Goal: Task Accomplishment & Management: Manage account settings

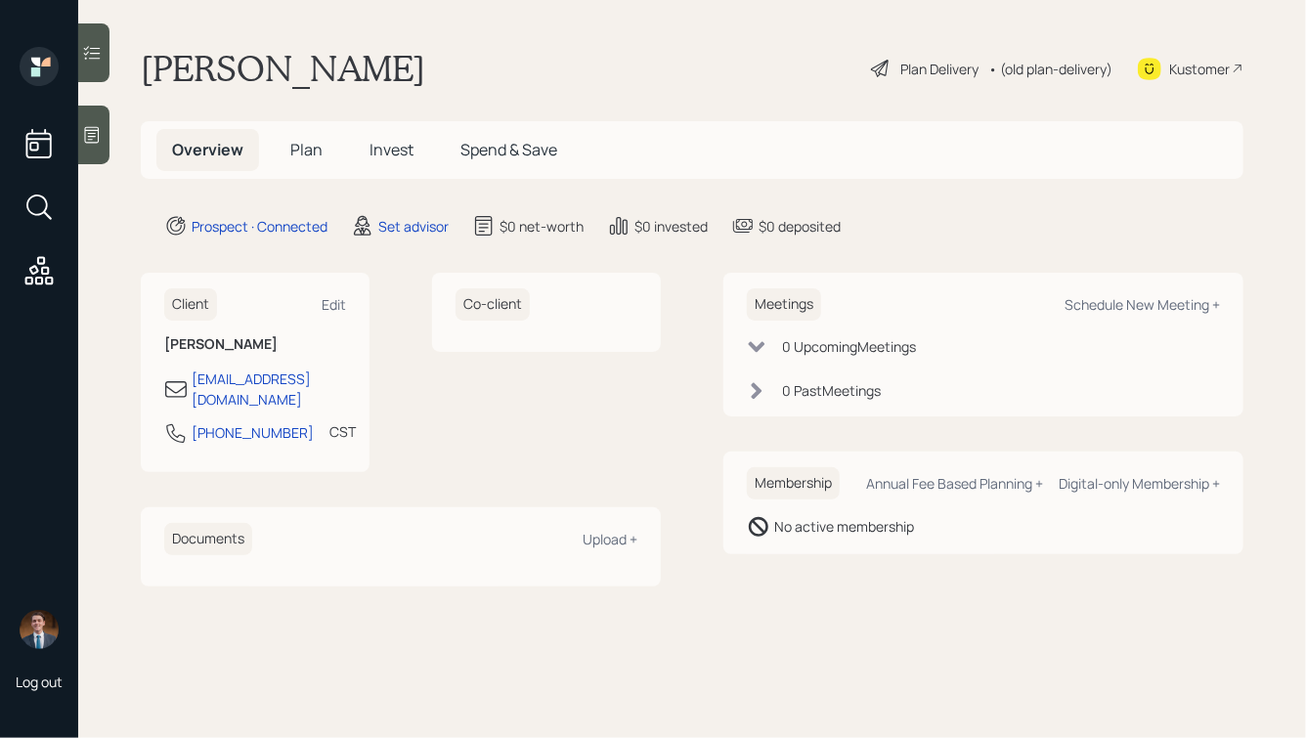
click at [99, 141] on icon at bounding box center [92, 135] width 15 height 17
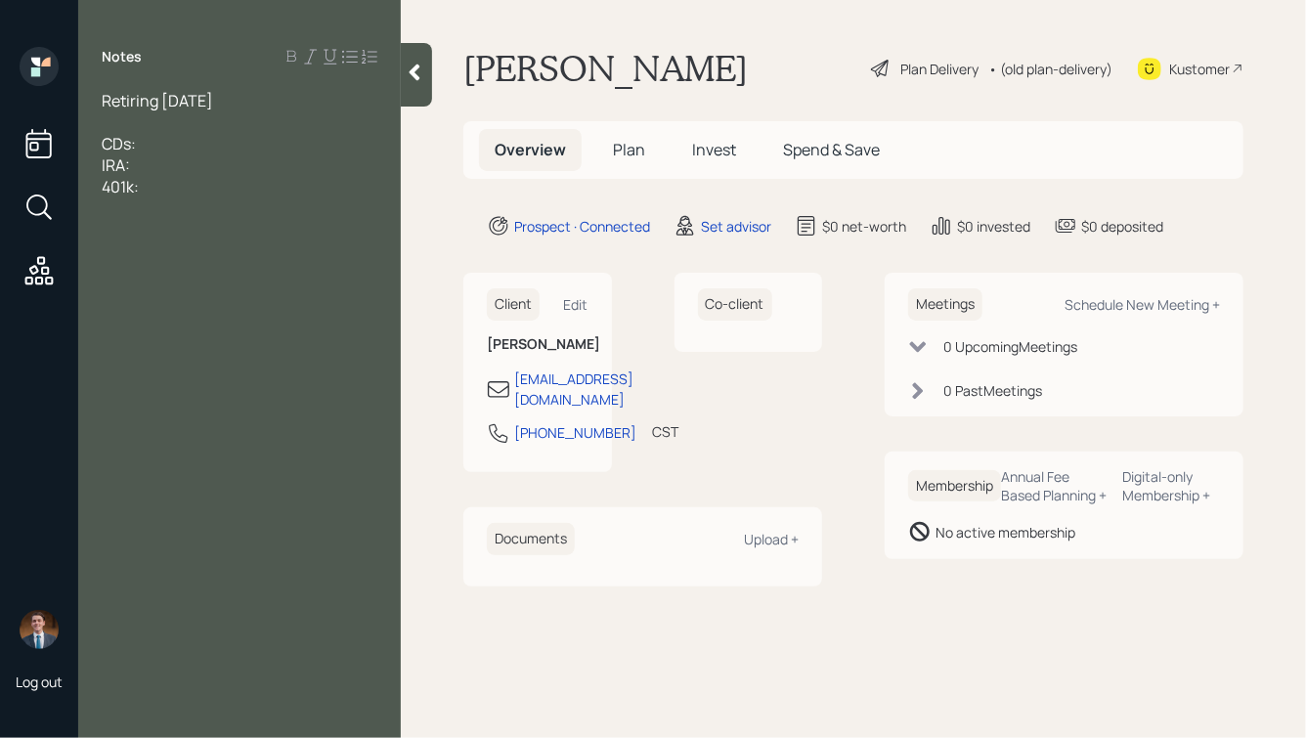
click at [290, 108] on div "Retiring [DATE]" at bounding box center [240, 101] width 276 height 22
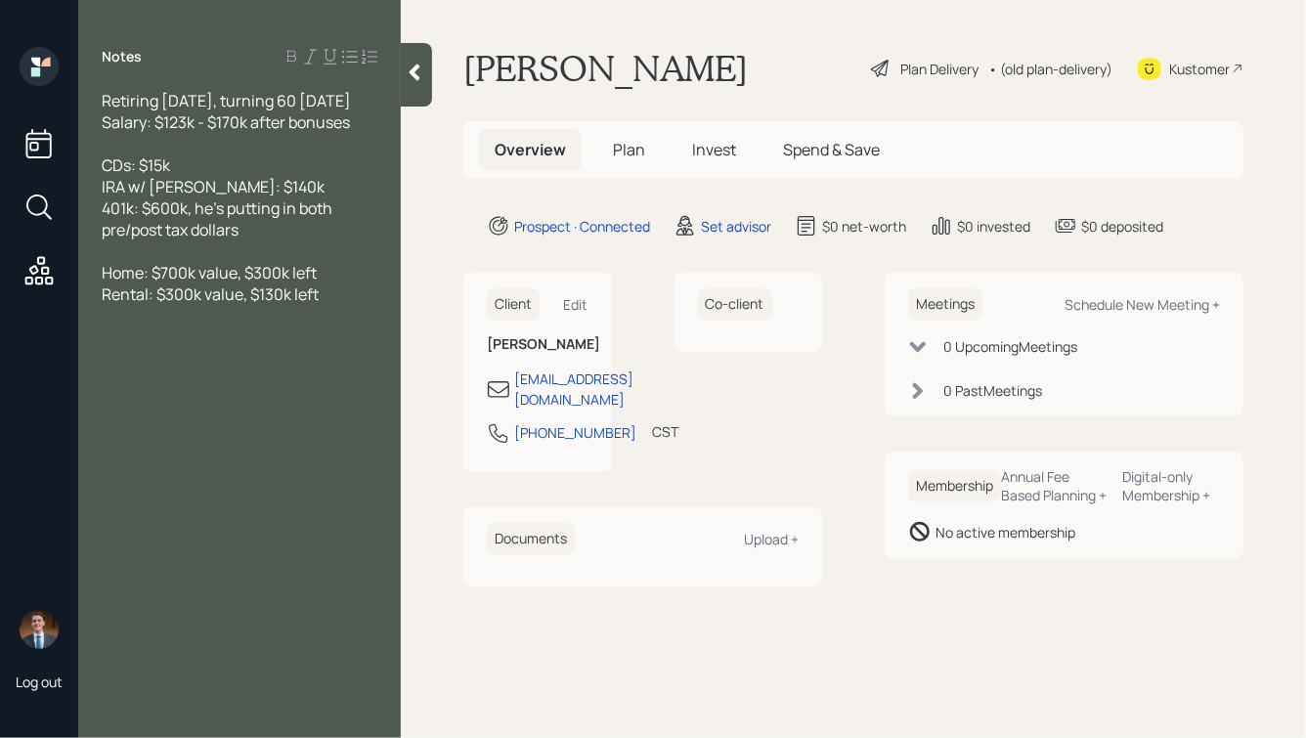
click at [104, 205] on span "401k: $600k, he's putting in both pre/post tax dollars" at bounding box center [219, 218] width 234 height 43
click at [324, 300] on div "Rental: $300k value, $130k left" at bounding box center [240, 294] width 276 height 22
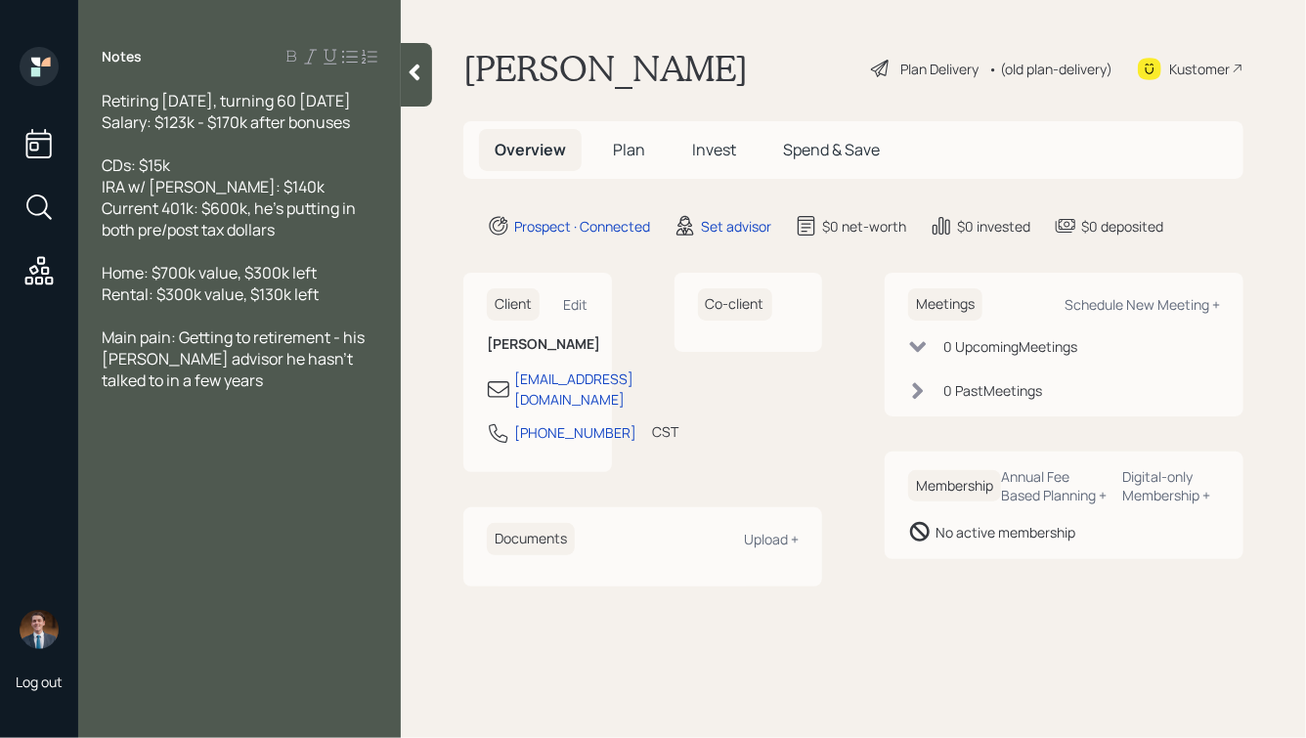
click at [424, 77] on icon at bounding box center [415, 73] width 20 height 20
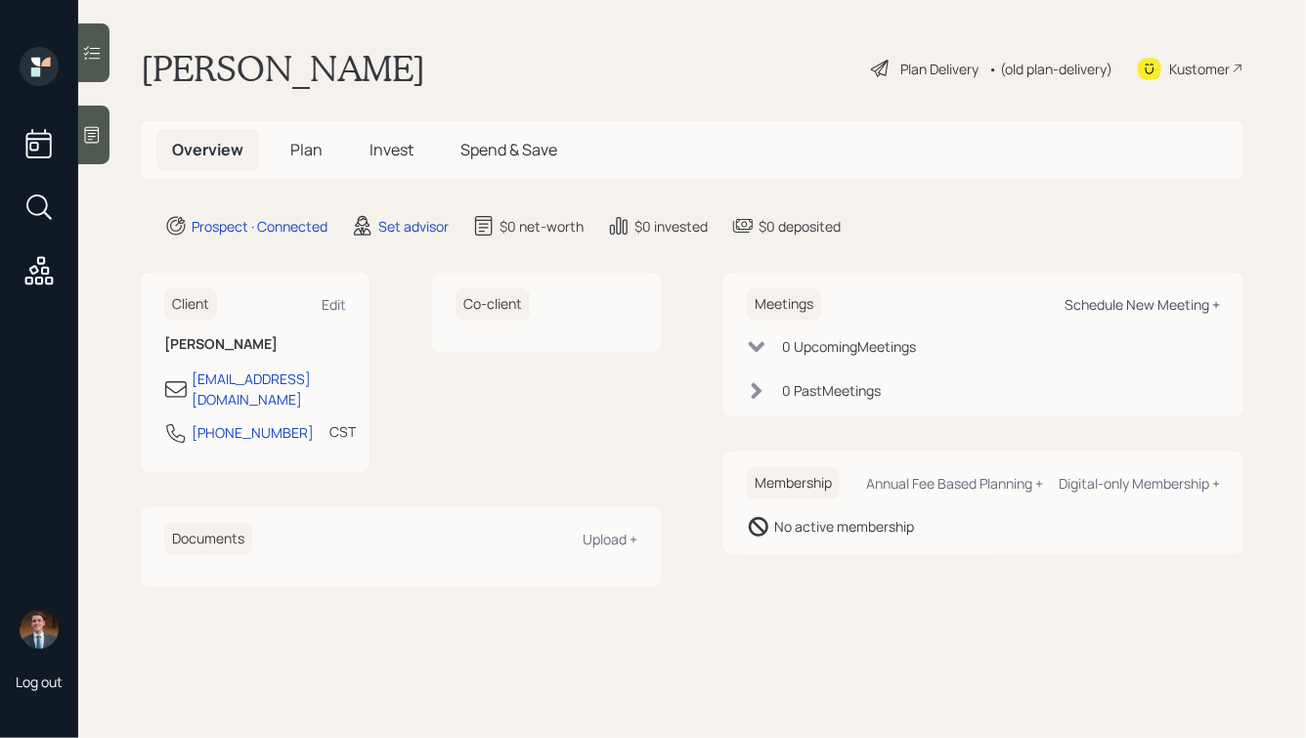
click at [1112, 303] on div "Schedule New Meeting +" at bounding box center [1141, 304] width 155 height 19
select select "round-robin"
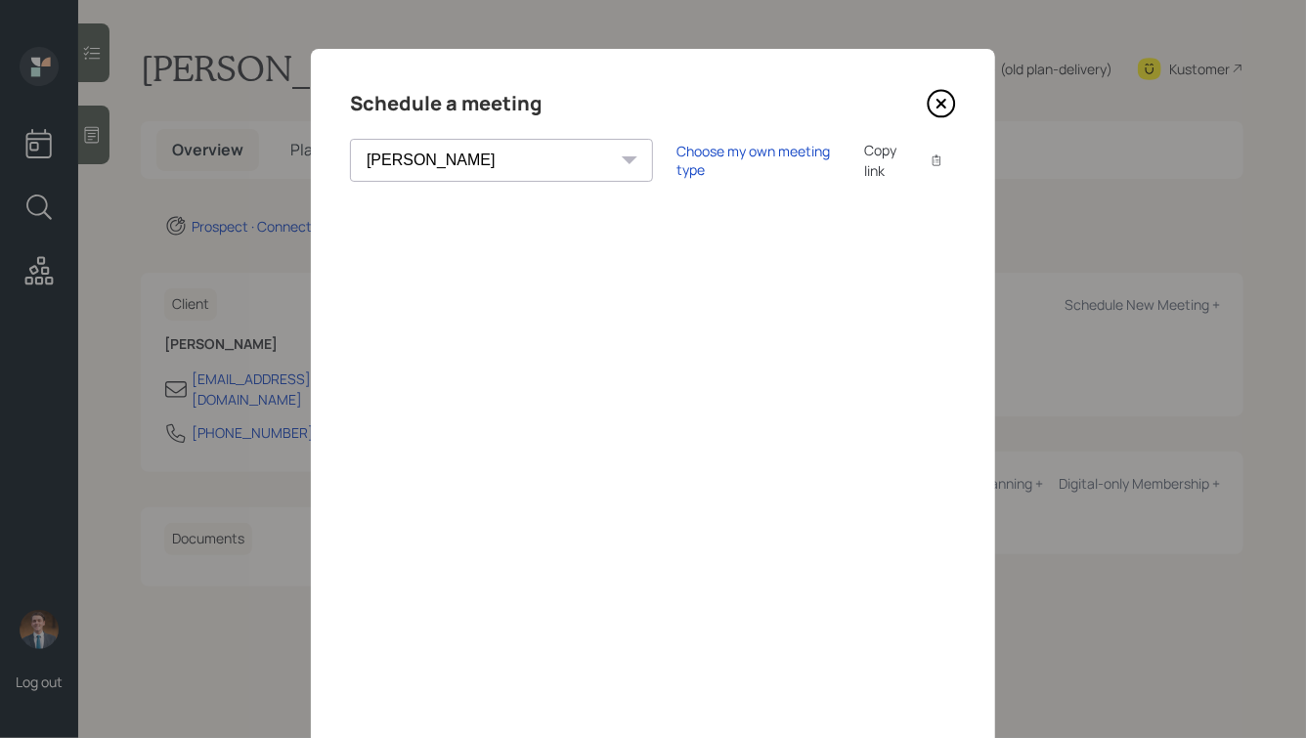
click at [946, 102] on icon at bounding box center [940, 103] width 29 height 29
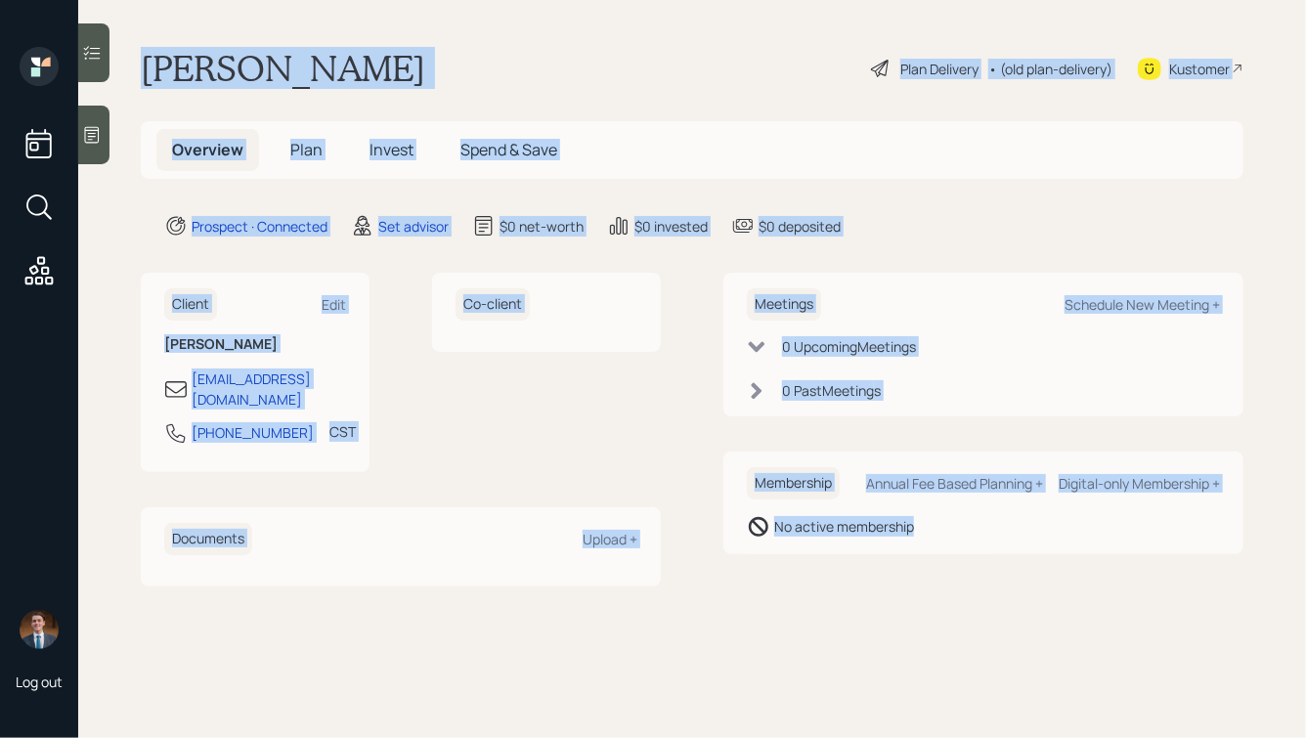
drag, startPoint x: 139, startPoint y: 50, endPoint x: 968, endPoint y: 612, distance: 1001.3
click at [968, 612] on main "Charlie Wade Plan Delivery • (old plan-delivery) Kustomer Overview Plan Invest …" at bounding box center [691, 369] width 1227 height 738
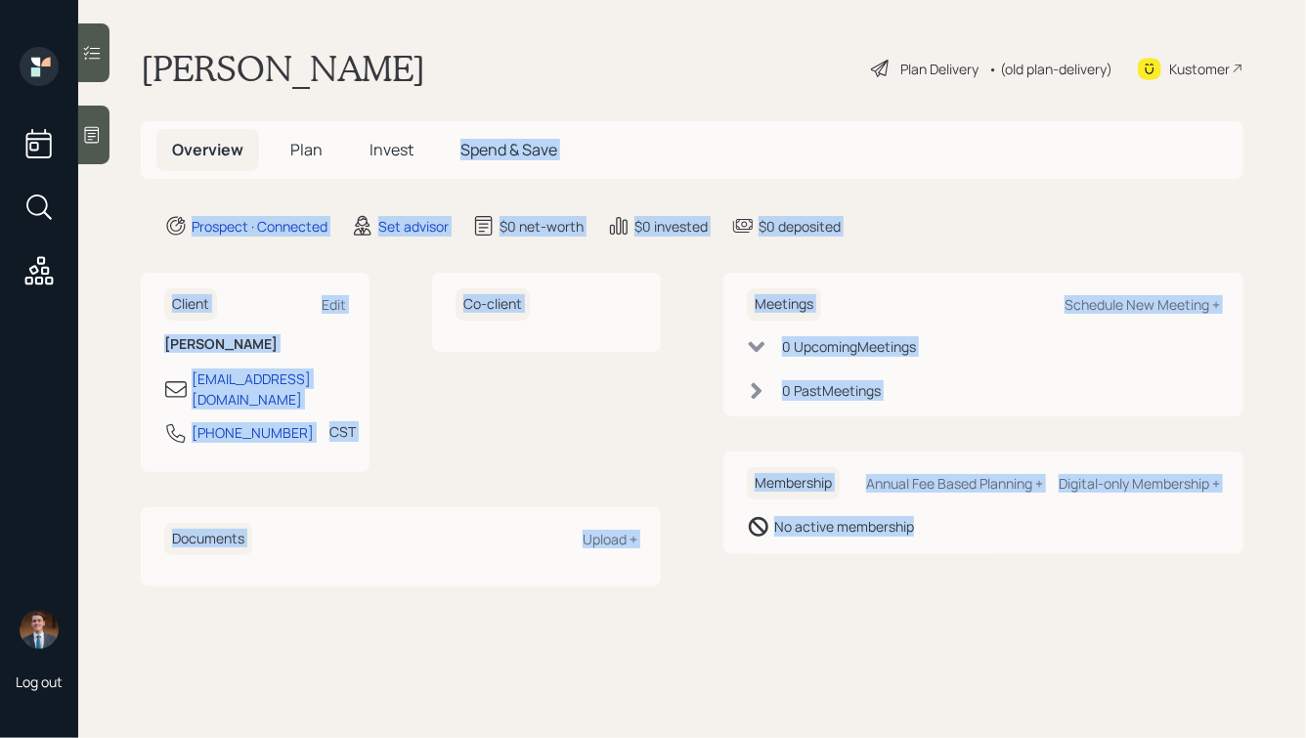
drag, startPoint x: 984, startPoint y: 528, endPoint x: 530, endPoint y: 91, distance: 630.4
click at [530, 91] on main "Charlie Wade Plan Delivery • (old plan-delivery) Kustomer Overview Plan Invest …" at bounding box center [691, 369] width 1227 height 738
